Goal: Navigation & Orientation: Find specific page/section

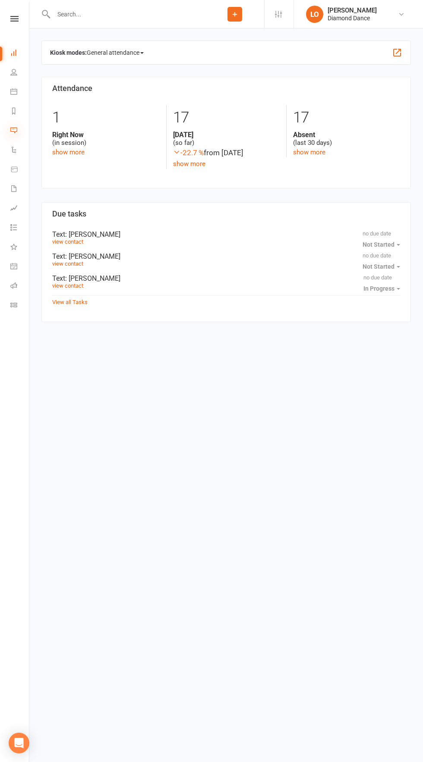
click at [16, 127] on icon at bounding box center [13, 130] width 7 height 7
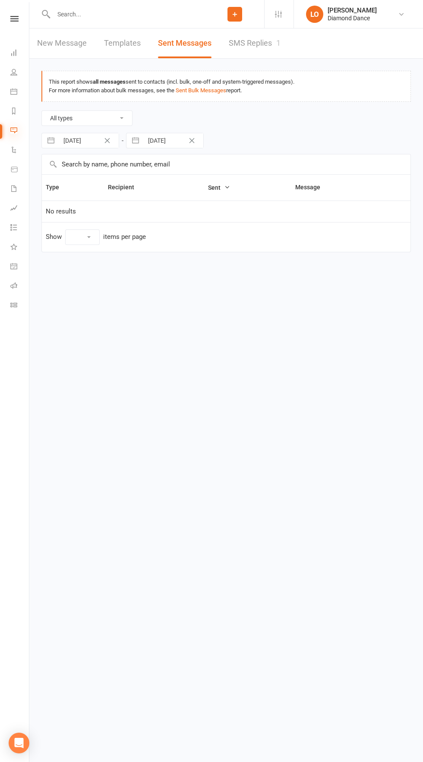
select select "10"
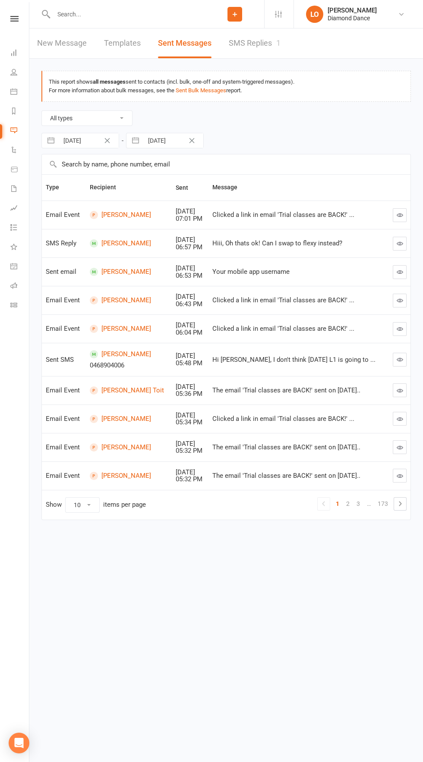
click at [396, 358] on button "button" at bounding box center [400, 360] width 14 height 14
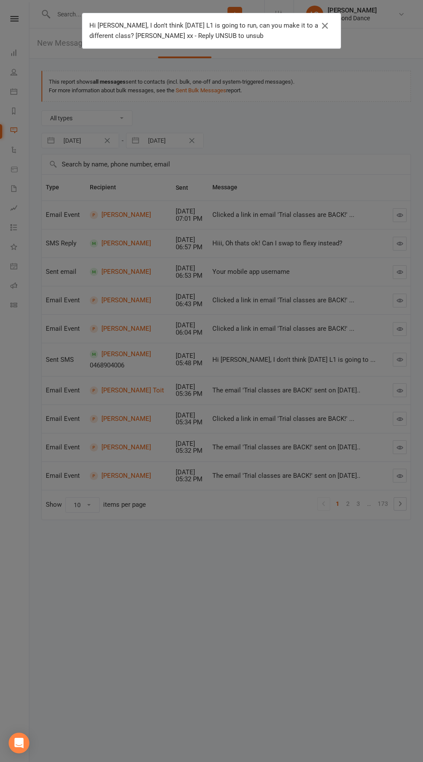
click at [327, 592] on div "Hi [PERSON_NAME], I don't think [DATE] L1 is going to run, can you make it to a…" at bounding box center [211, 381] width 423 height 762
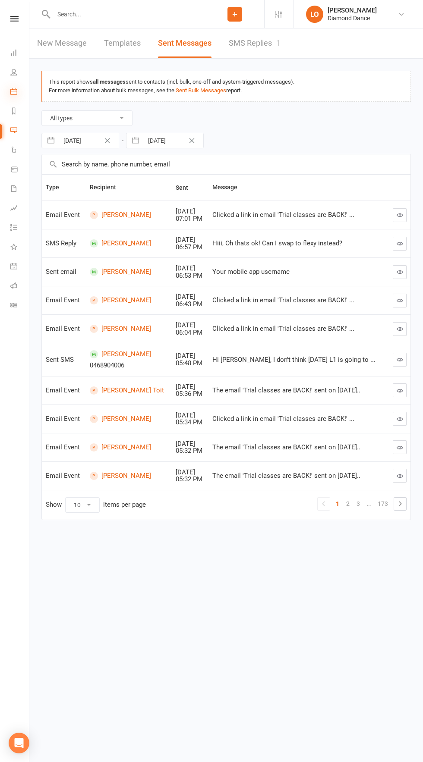
click at [14, 91] on icon at bounding box center [13, 91] width 7 height 7
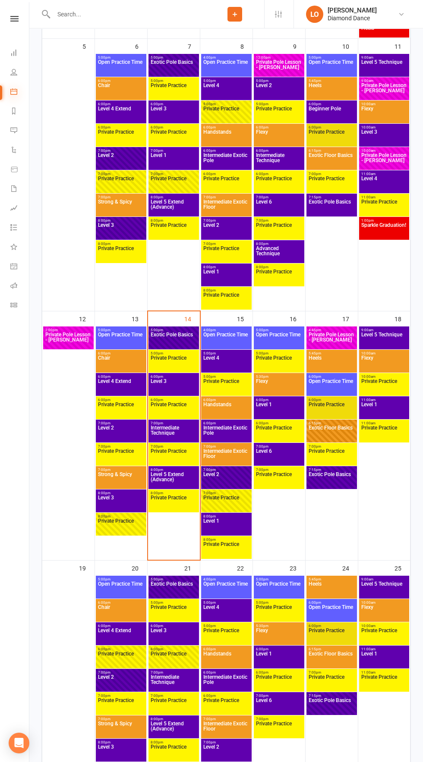
scroll to position [428, 0]
